Goal: Transaction & Acquisition: Purchase product/service

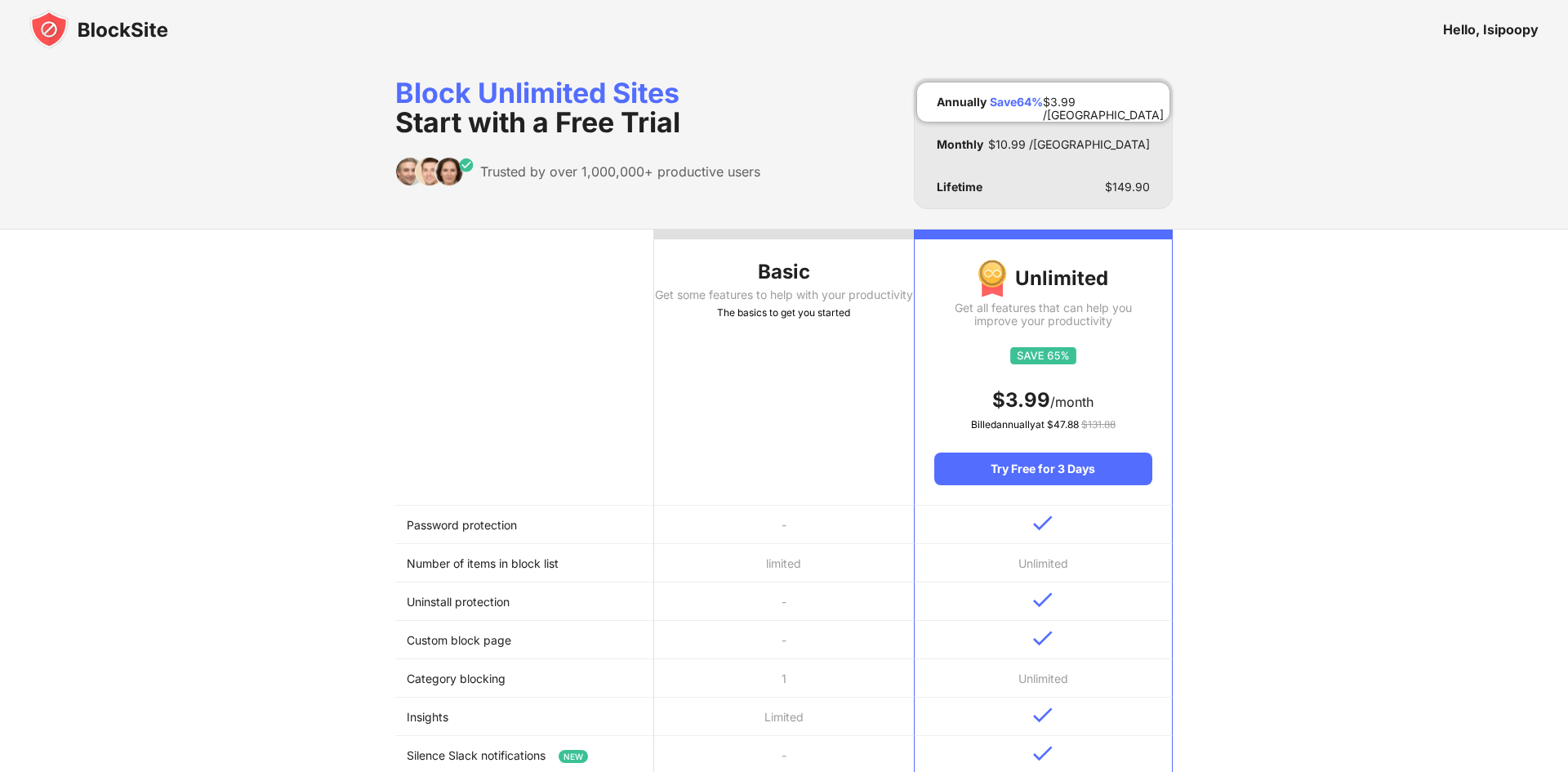
click at [70, 35] on img at bounding box center [99, 30] width 139 height 39
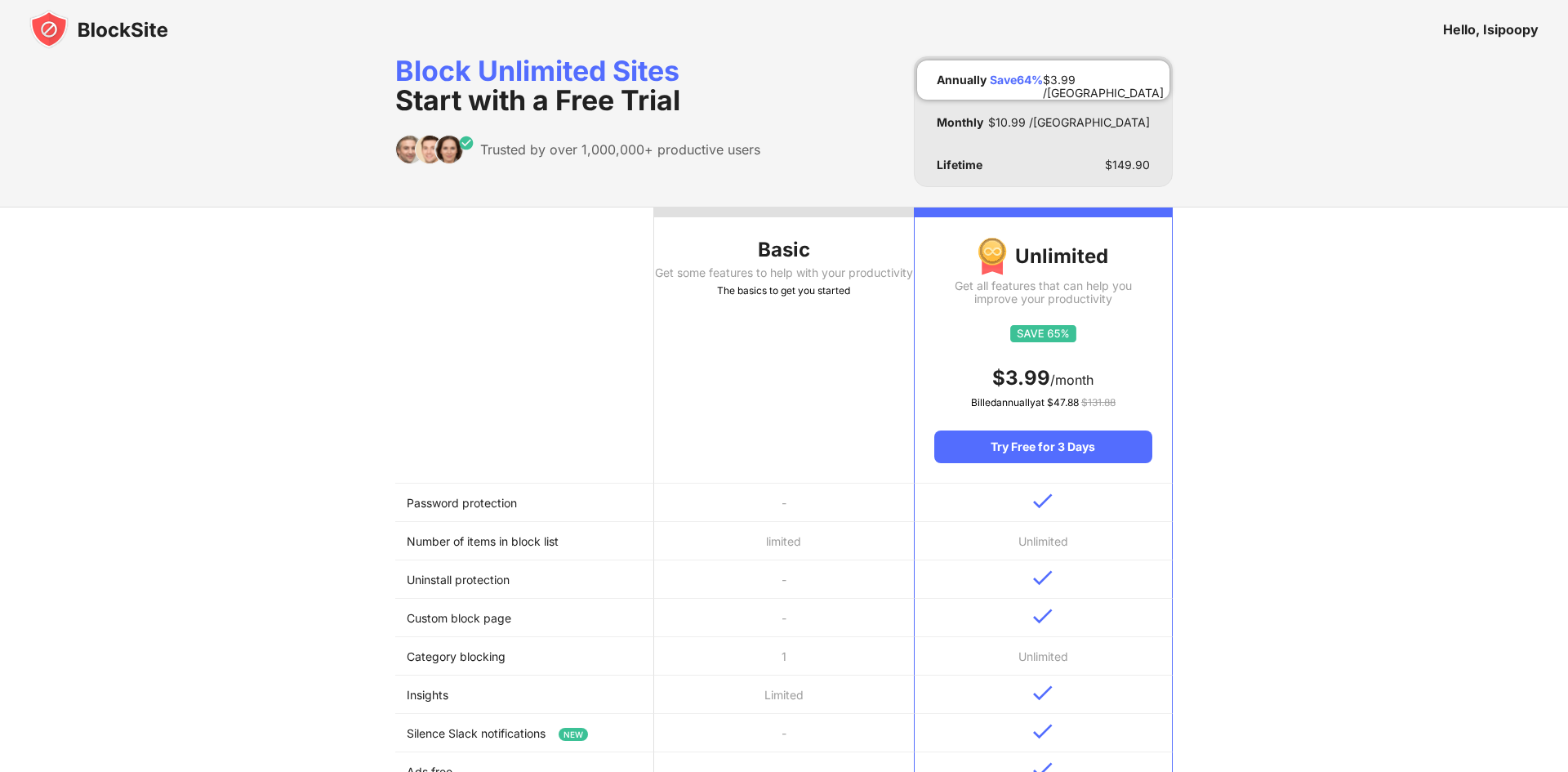
scroll to position [25, 0]
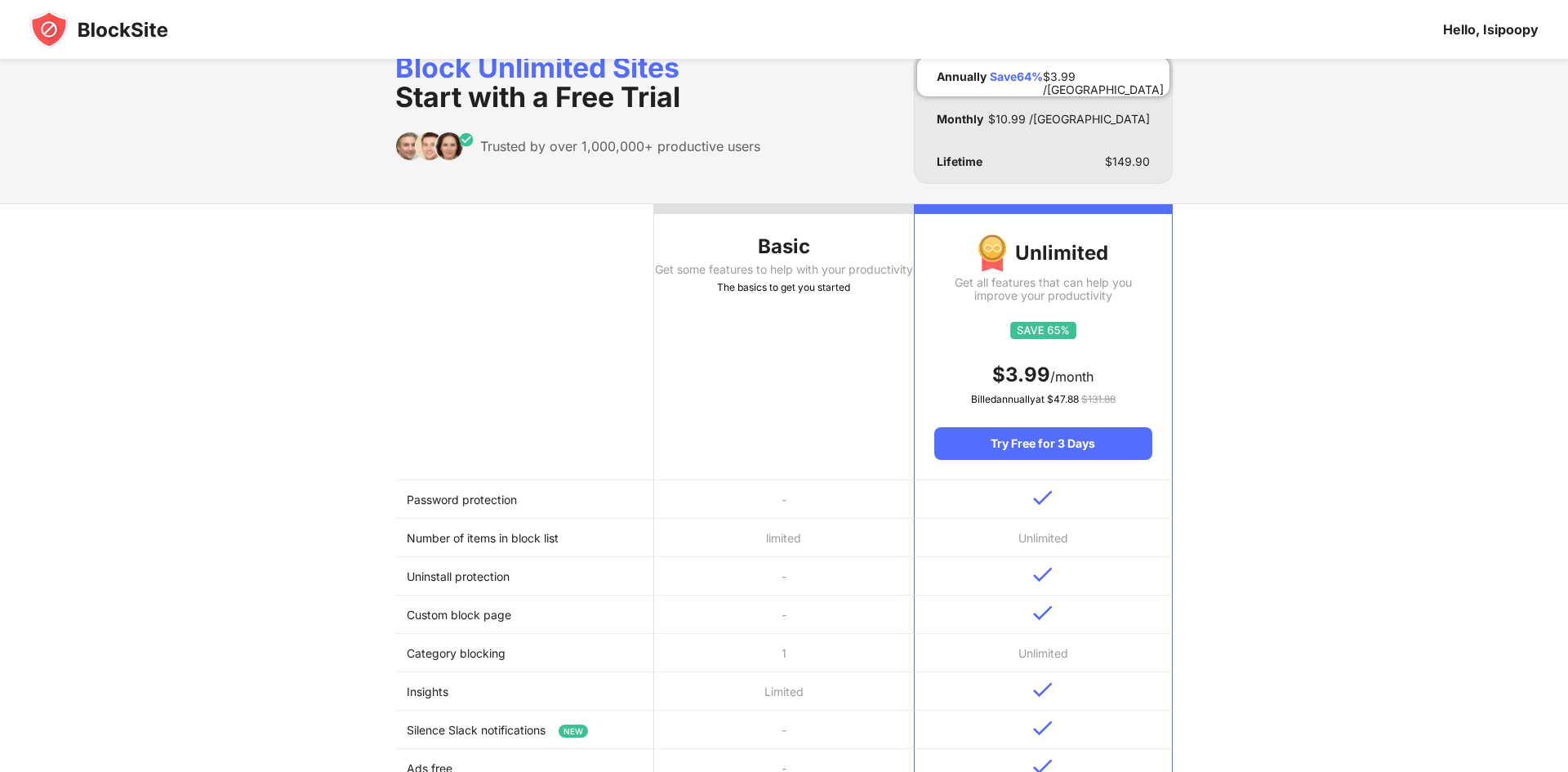
click at [62, 15] on img at bounding box center [99, 30] width 139 height 39
